Goal: Check status: Check status

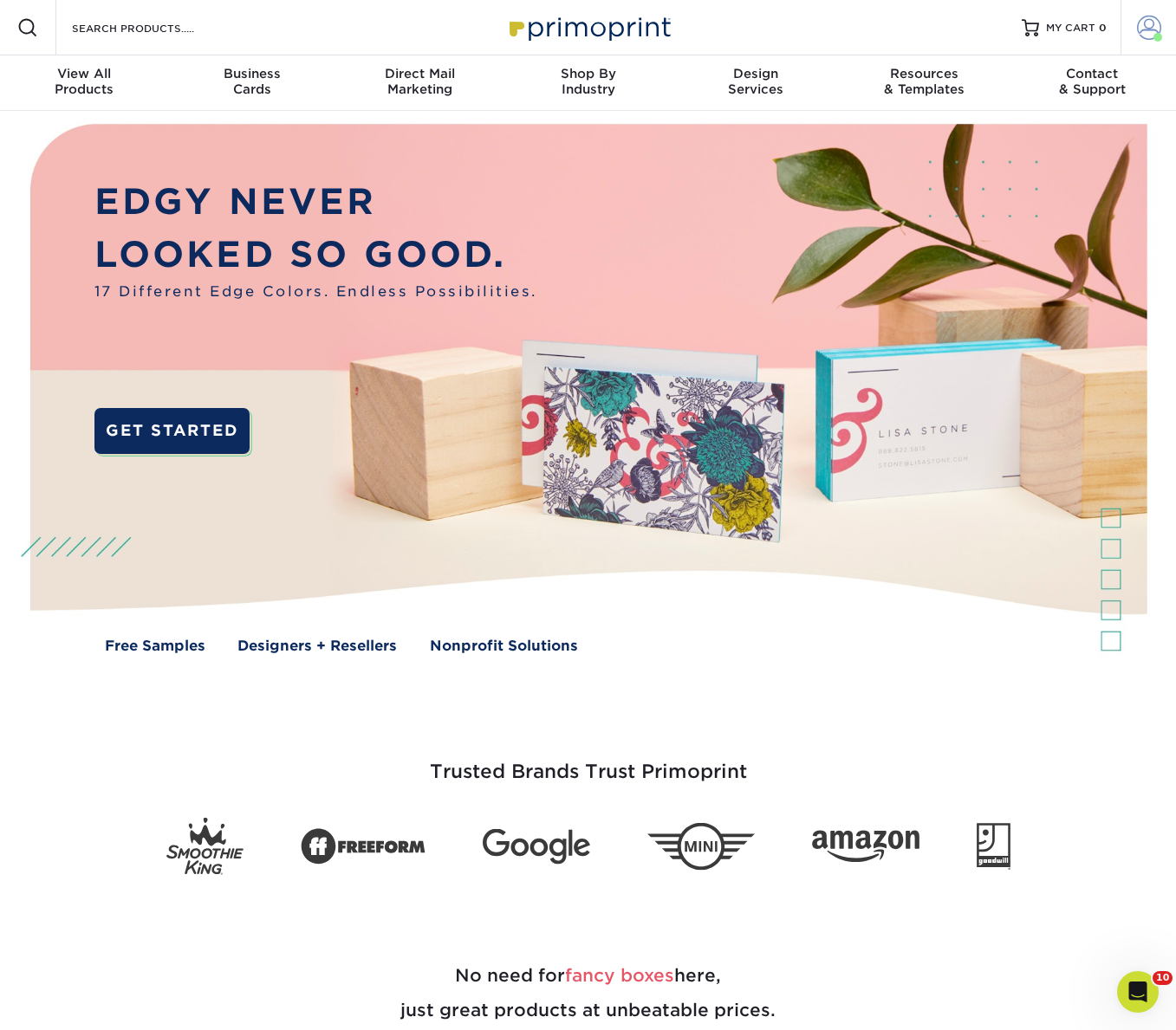
click at [1159, 32] on span at bounding box center [1148, 27] width 24 height 24
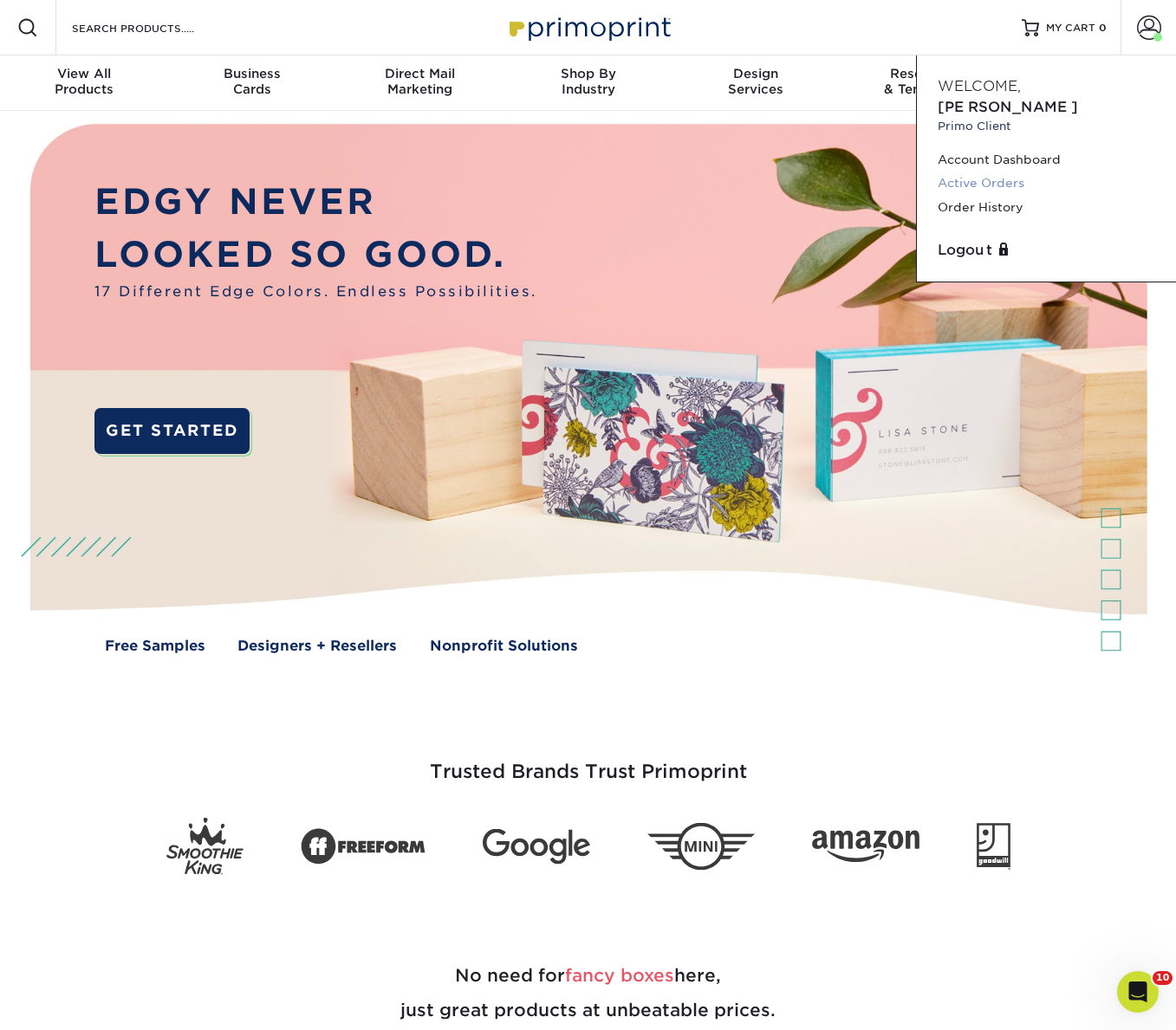
click at [972, 172] on link "Active Orders" at bounding box center [1046, 183] width 218 height 23
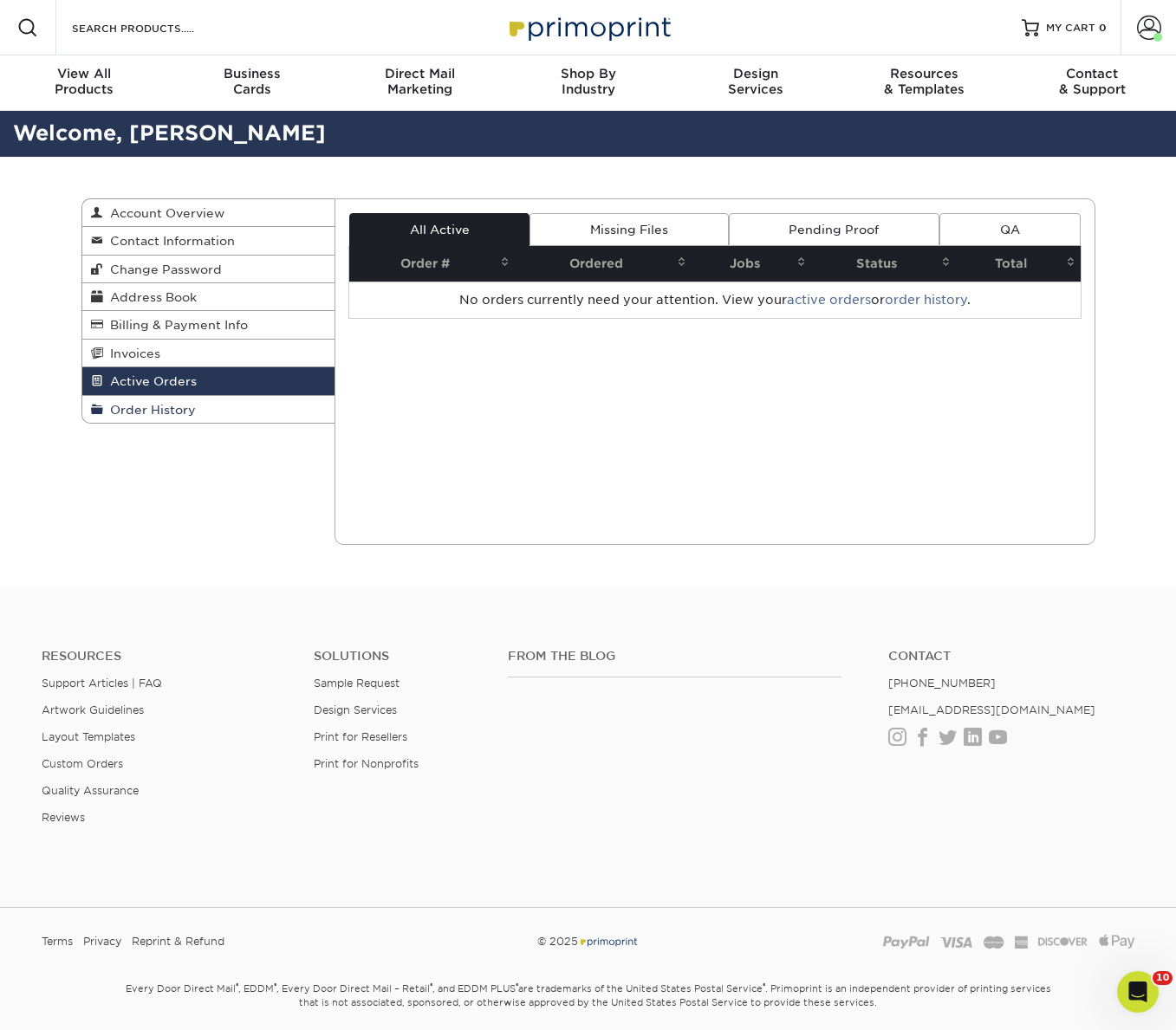
click at [184, 410] on span "Order History" at bounding box center [149, 410] width 93 height 13
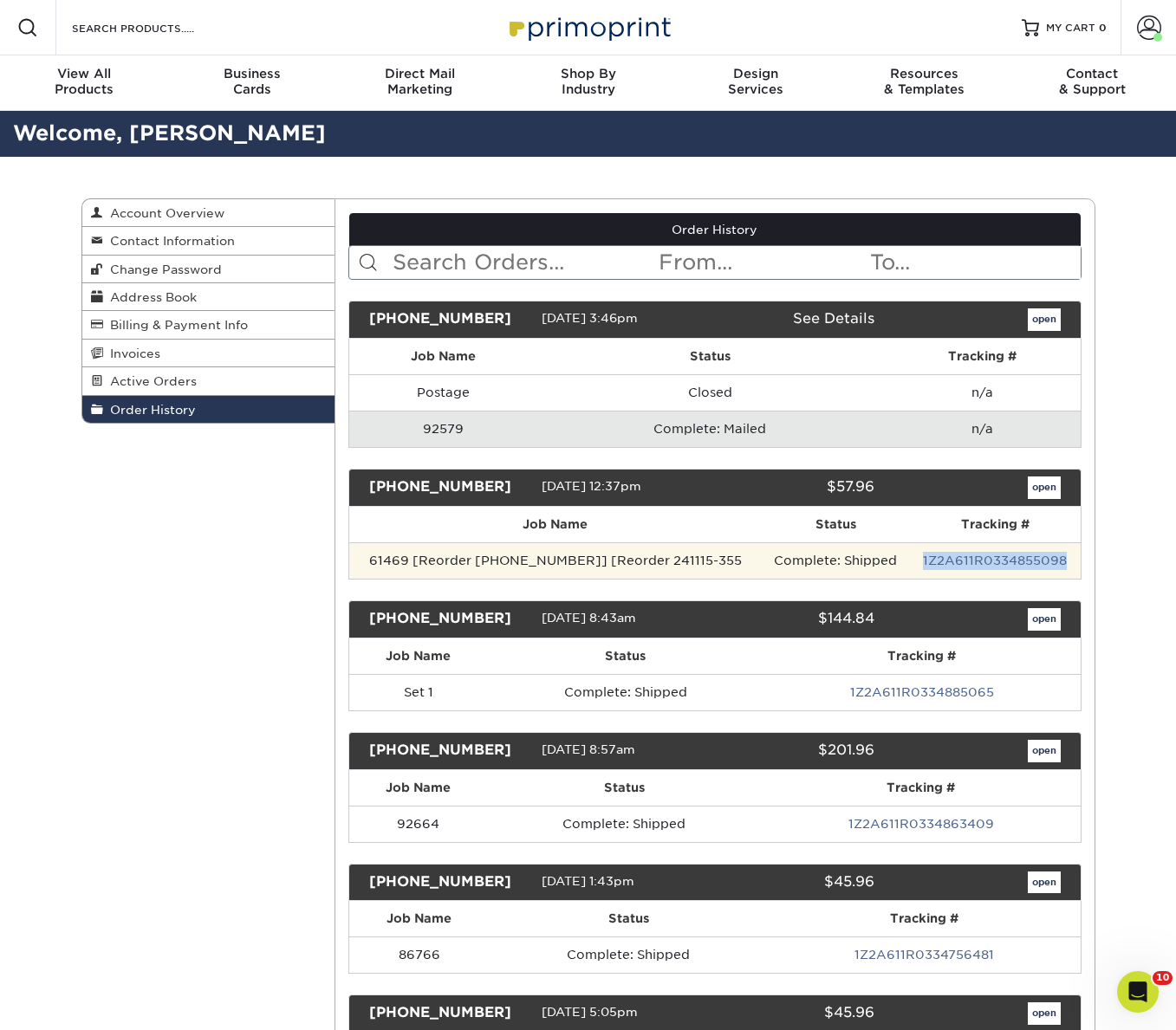
drag, startPoint x: 1076, startPoint y: 556, endPoint x: 916, endPoint y: 561, distance: 160.1
click at [916, 561] on td "1Z2A611R0334855098" at bounding box center [995, 560] width 171 height 36
copy link "1Z2A611R0334855098"
